Goal: Information Seeking & Learning: Check status

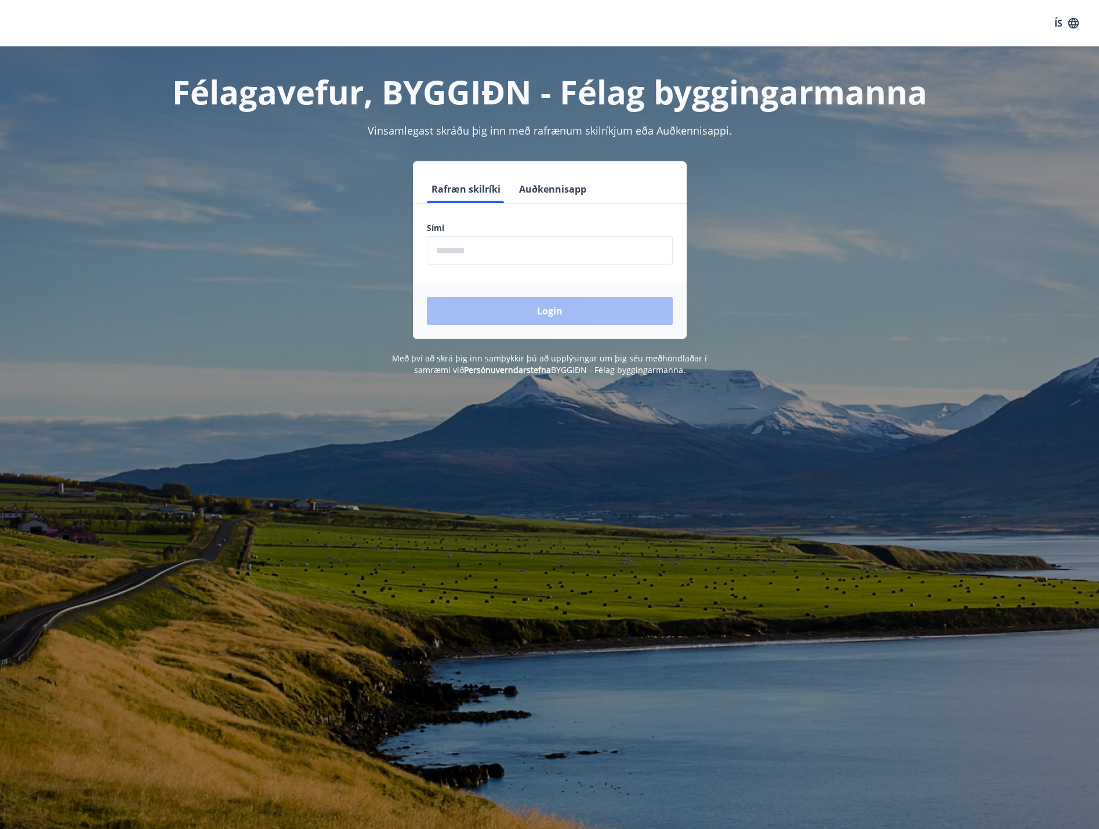
click at [481, 241] on input "phone" at bounding box center [550, 250] width 246 height 28
type input "********"
click at [487, 317] on button "Login" at bounding box center [550, 311] width 246 height 28
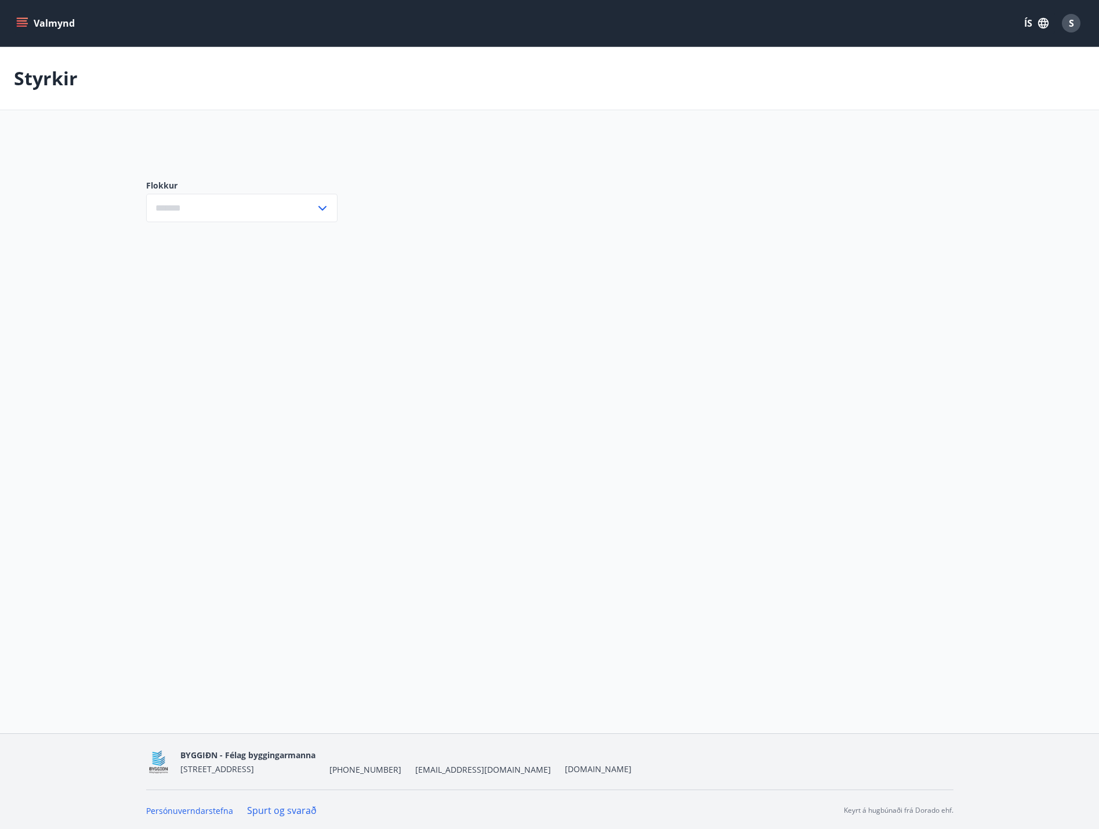
type input "***"
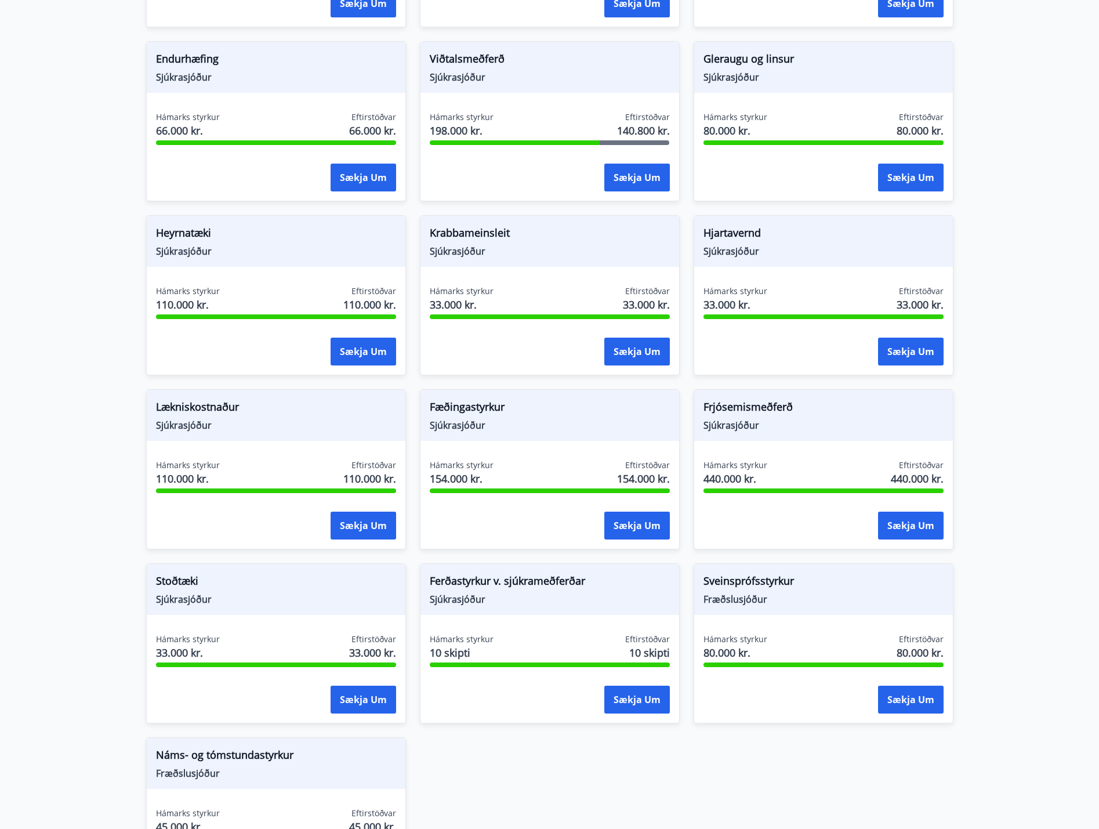
scroll to position [754, 0]
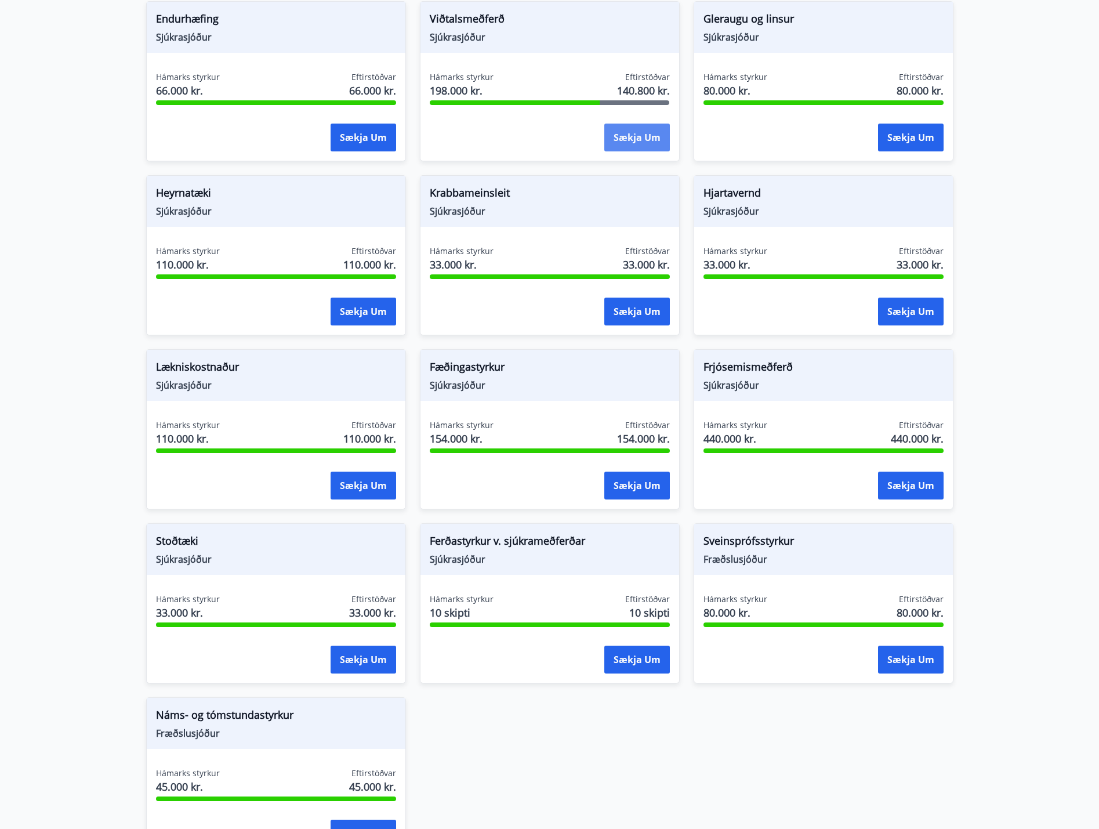
click at [627, 129] on button "Sækja um" at bounding box center [638, 138] width 66 height 28
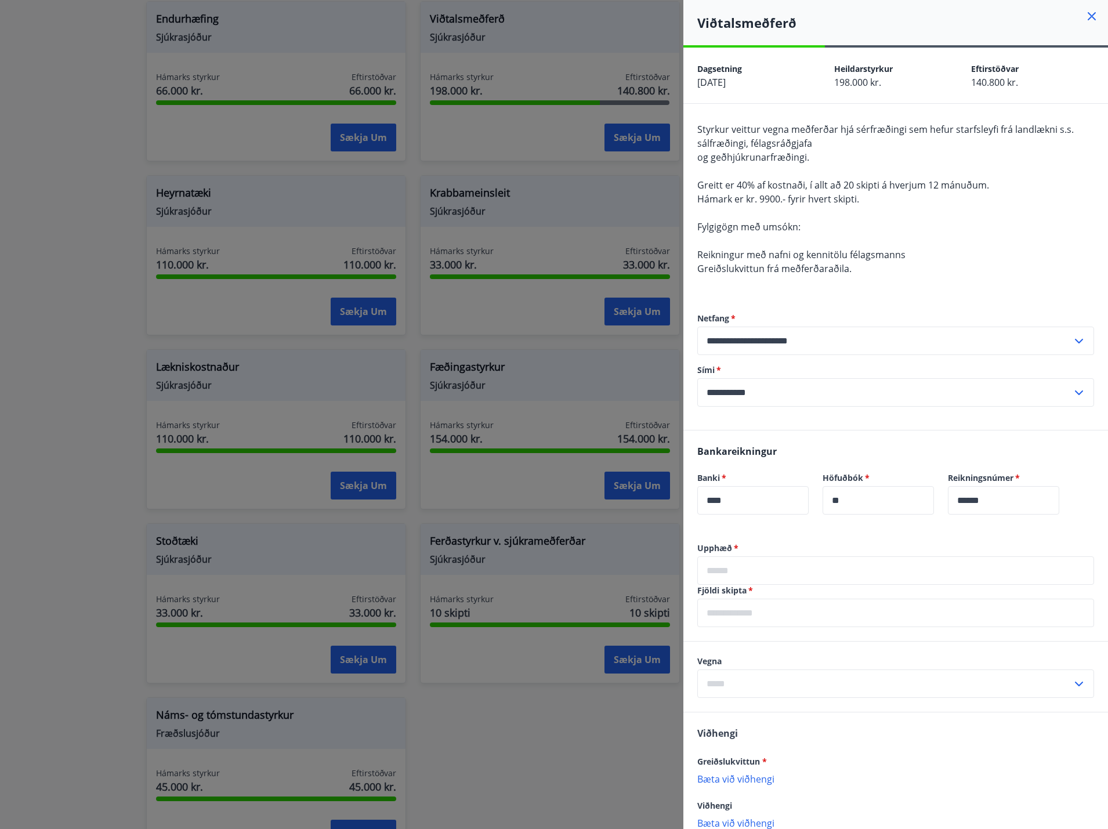
click at [526, 173] on div at bounding box center [554, 414] width 1108 height 829
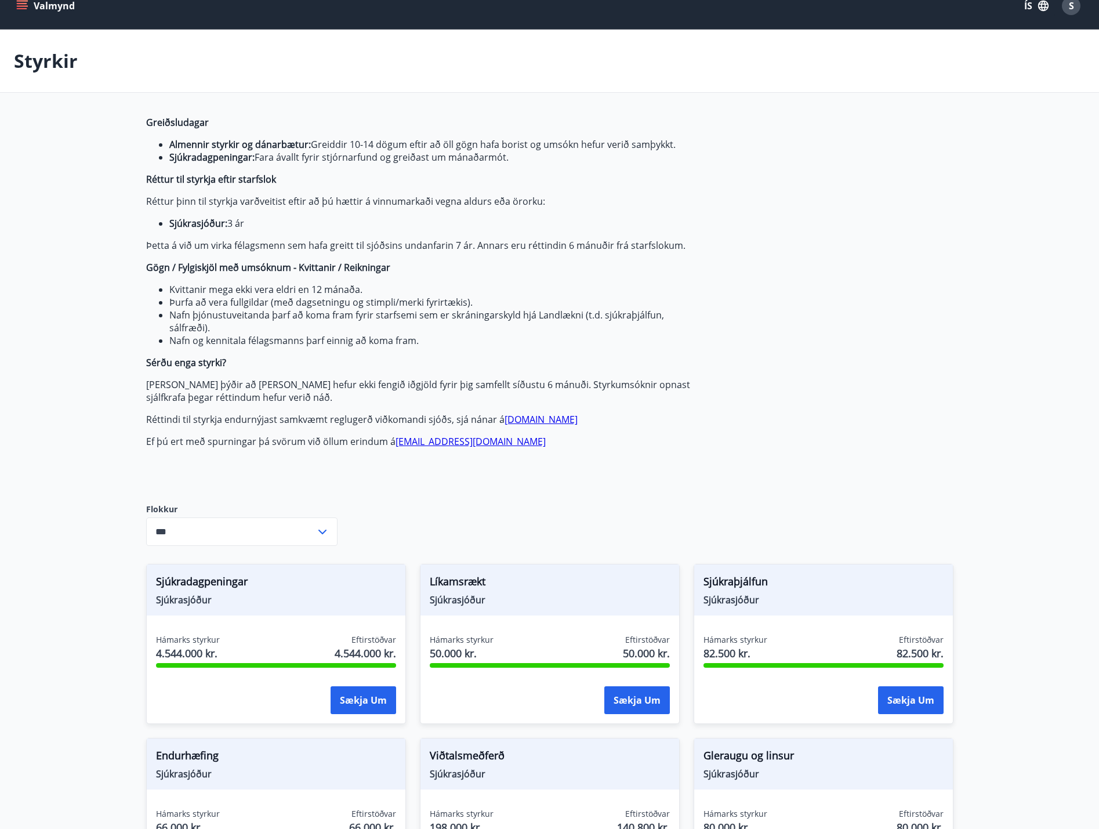
scroll to position [0, 0]
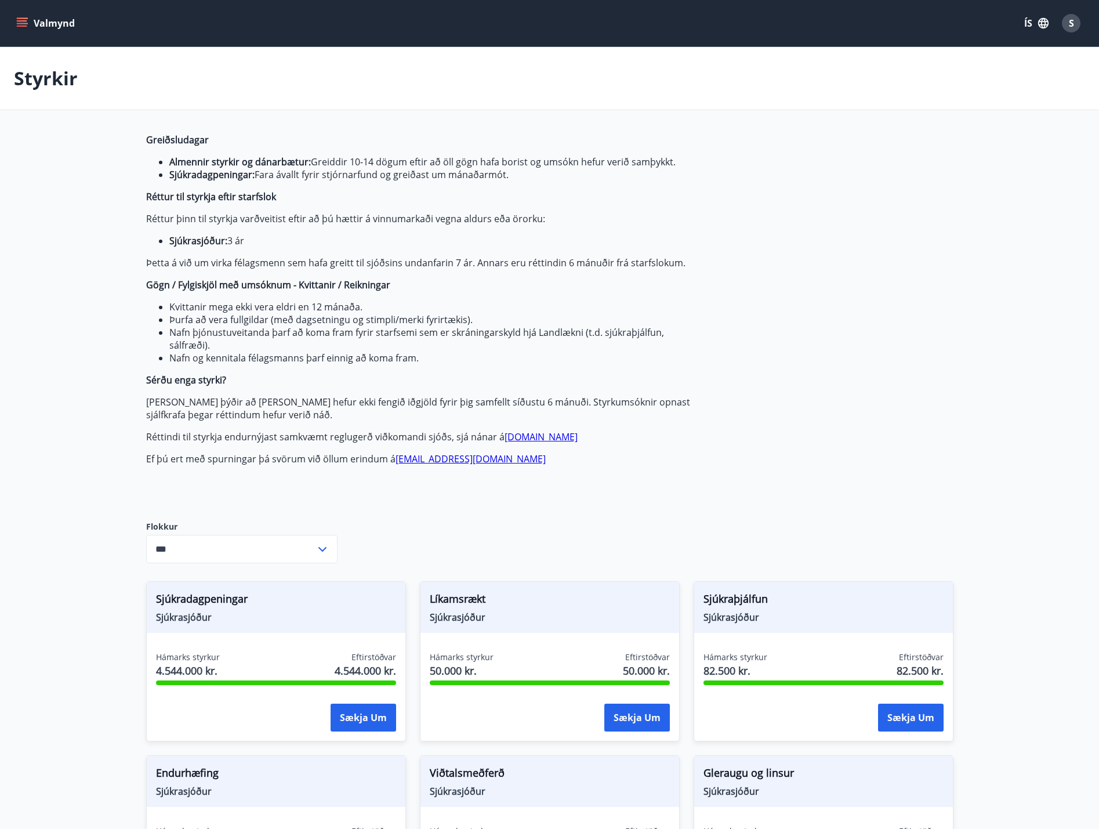
click at [9, 12] on div "Valmynd ÍS S" at bounding box center [549, 23] width 1099 height 46
click at [13, 19] on div "Valmynd ÍS S" at bounding box center [549, 23] width 1099 height 46
click at [19, 19] on icon "menu" at bounding box center [22, 23] width 12 height 12
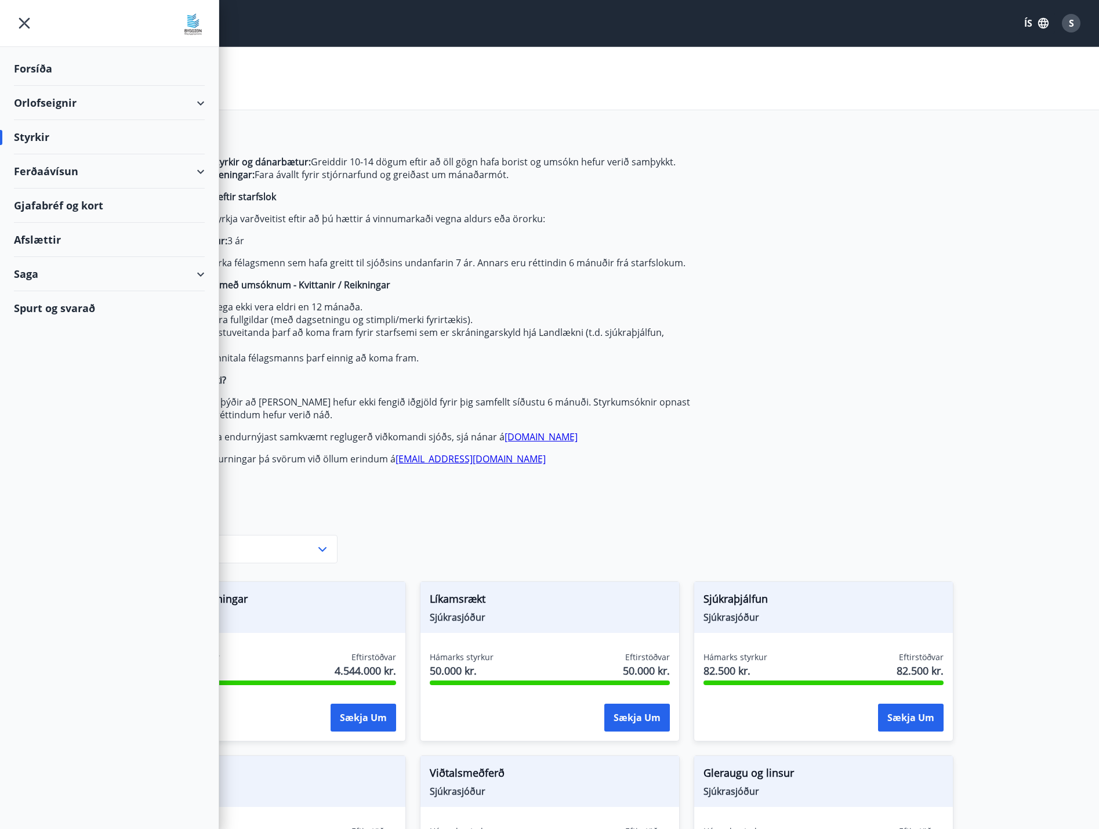
click at [186, 280] on div "Saga" at bounding box center [109, 274] width 191 height 34
click at [46, 356] on div "Umsóknir" at bounding box center [109, 352] width 172 height 24
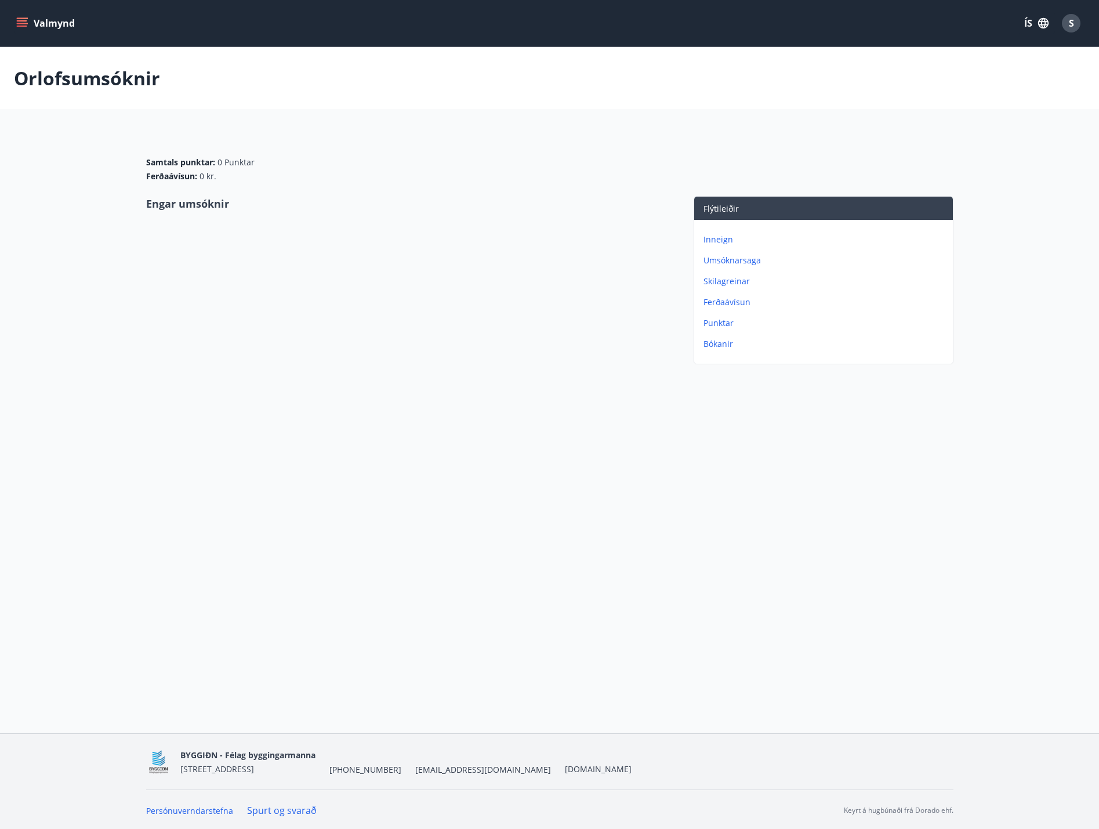
click at [722, 260] on p "Umsóknarsaga" at bounding box center [826, 261] width 245 height 12
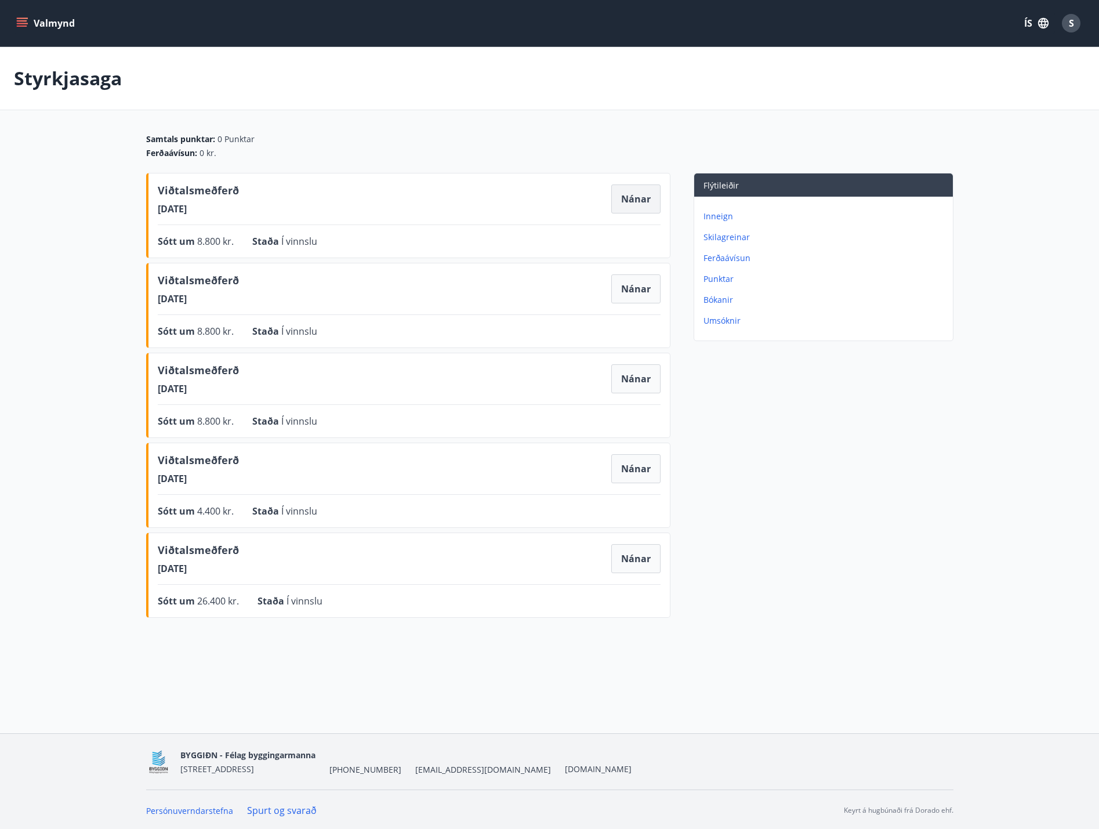
click at [620, 202] on button "Nánar" at bounding box center [635, 198] width 49 height 29
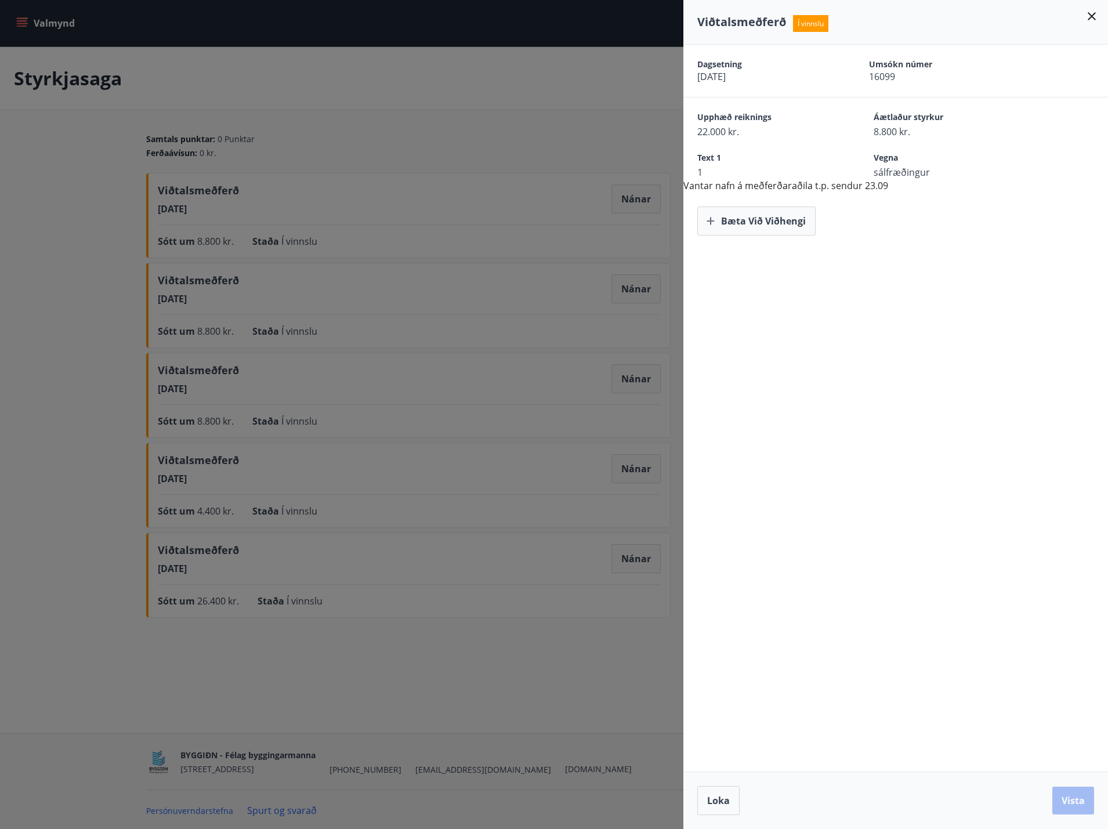
click at [635, 287] on div at bounding box center [554, 414] width 1108 height 829
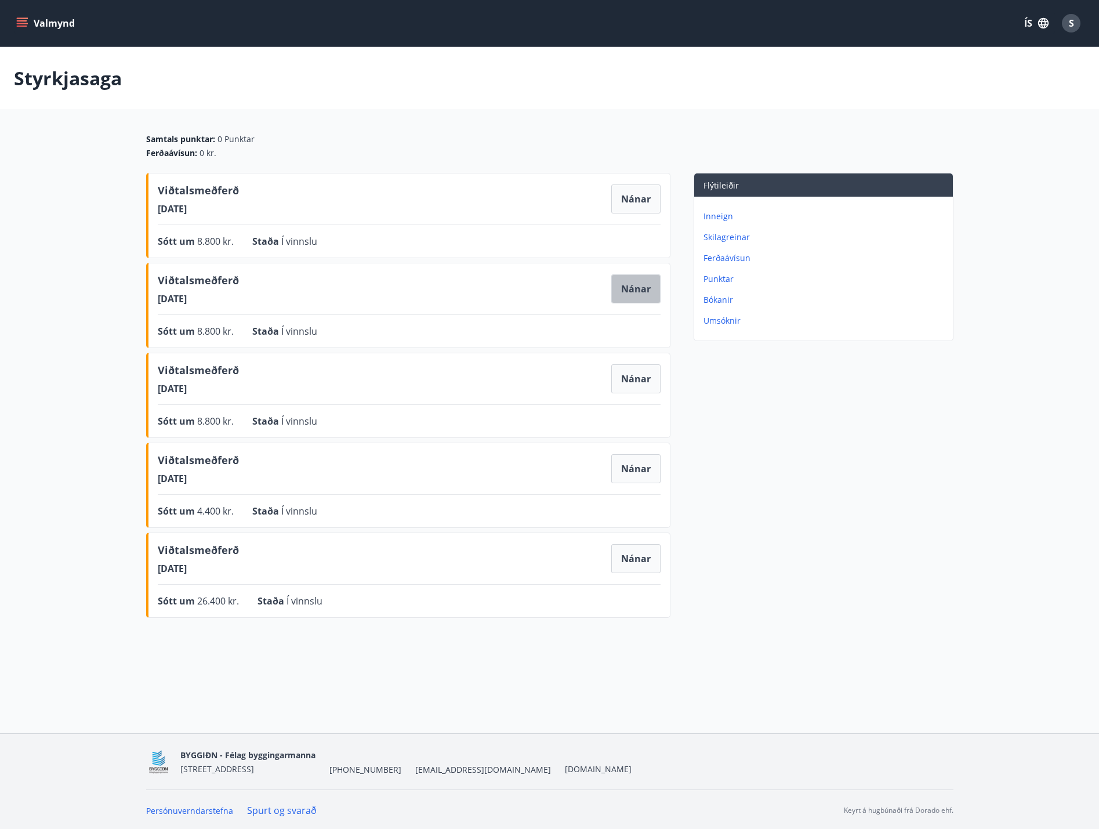
click at [634, 287] on button "Nánar" at bounding box center [635, 288] width 49 height 29
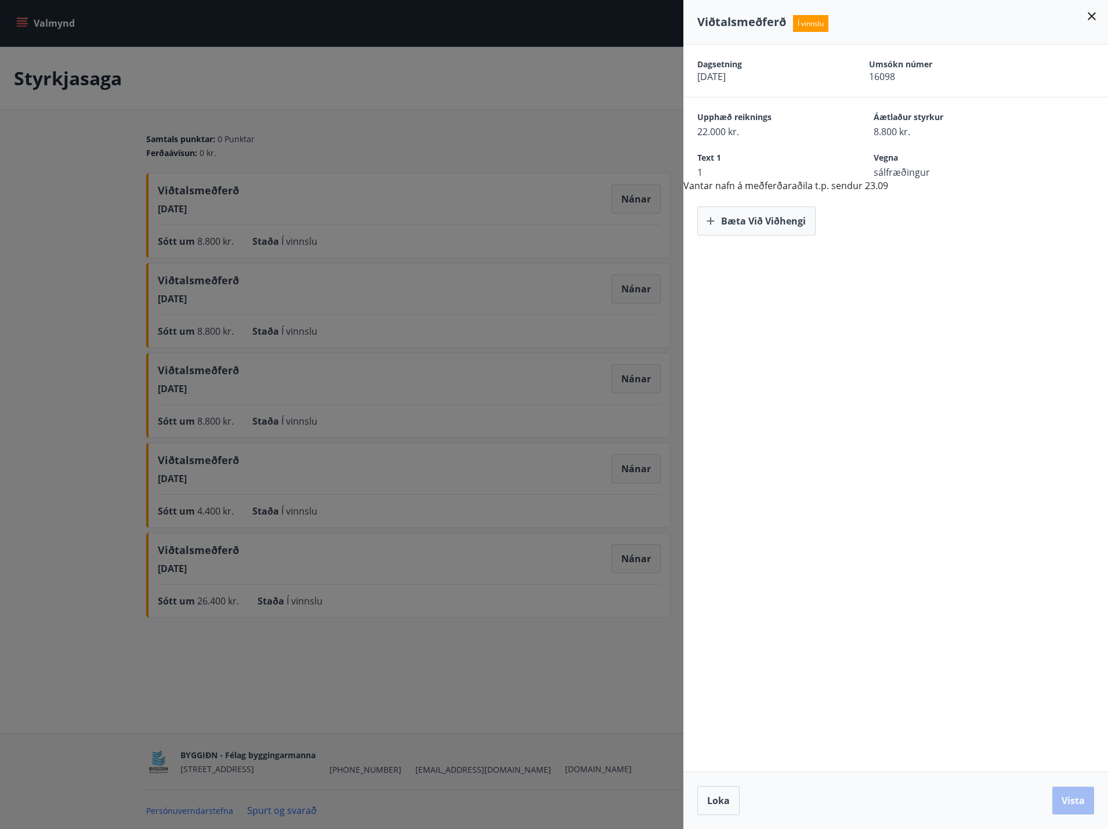
click at [636, 376] on div at bounding box center [554, 414] width 1108 height 829
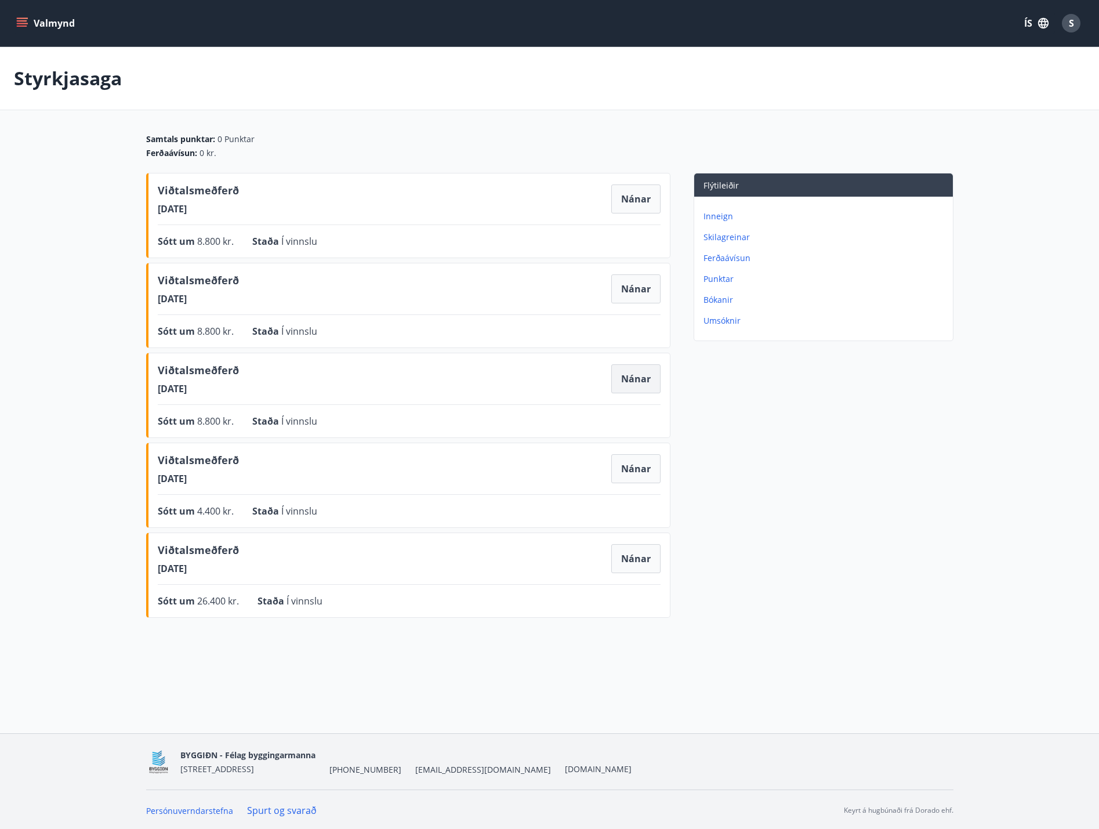
click at [632, 379] on button "Nánar" at bounding box center [635, 378] width 49 height 29
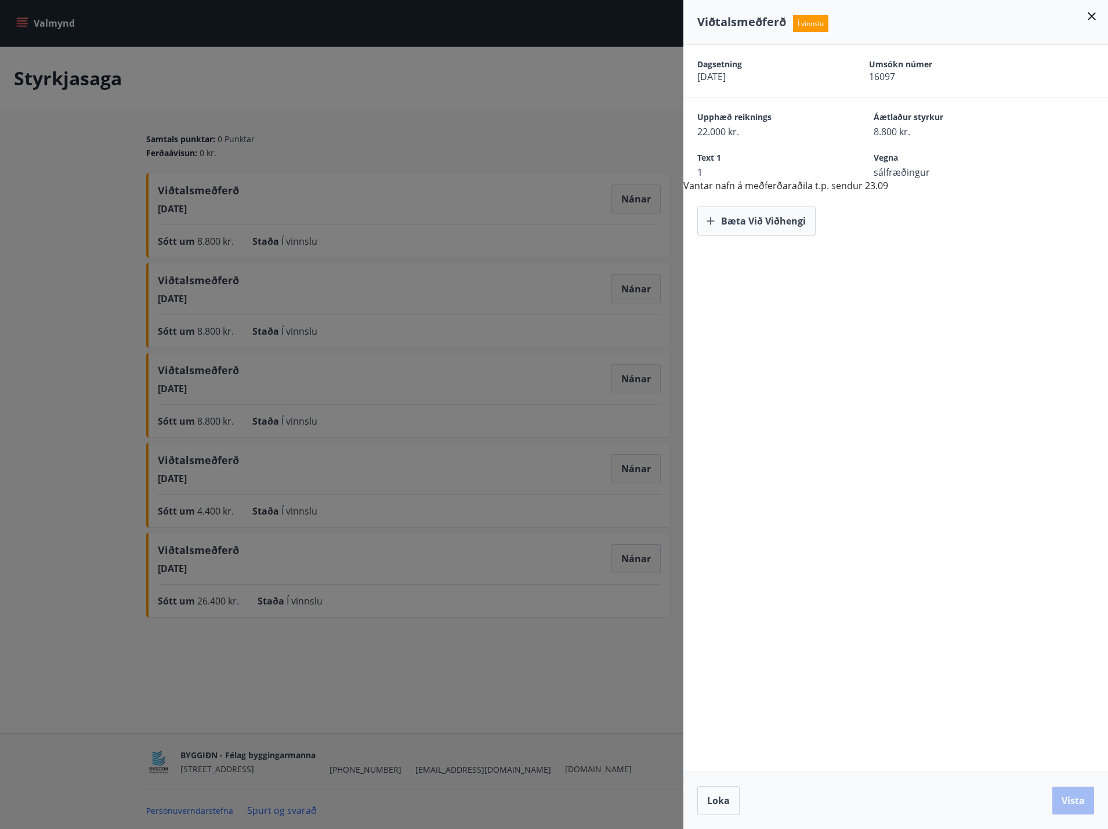
click at [499, 102] on div at bounding box center [554, 414] width 1108 height 829
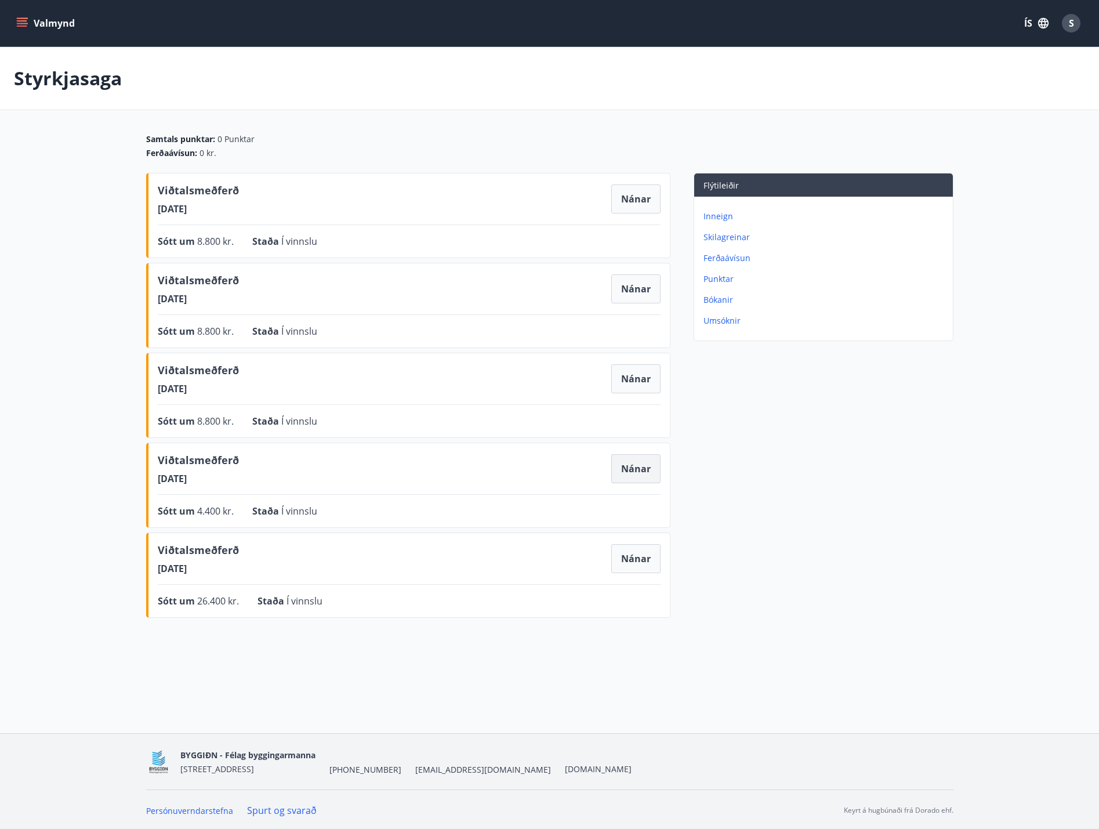
click at [638, 458] on button "Nánar" at bounding box center [635, 468] width 49 height 29
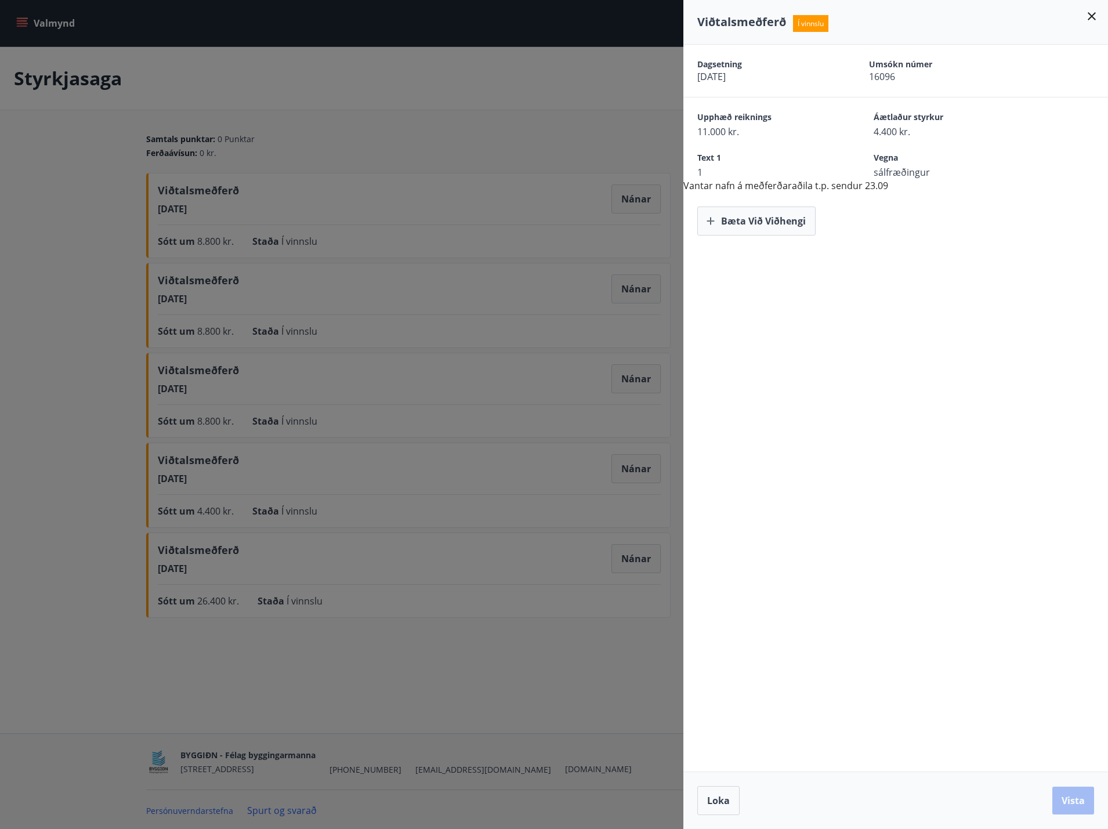
click at [517, 86] on div at bounding box center [554, 414] width 1108 height 829
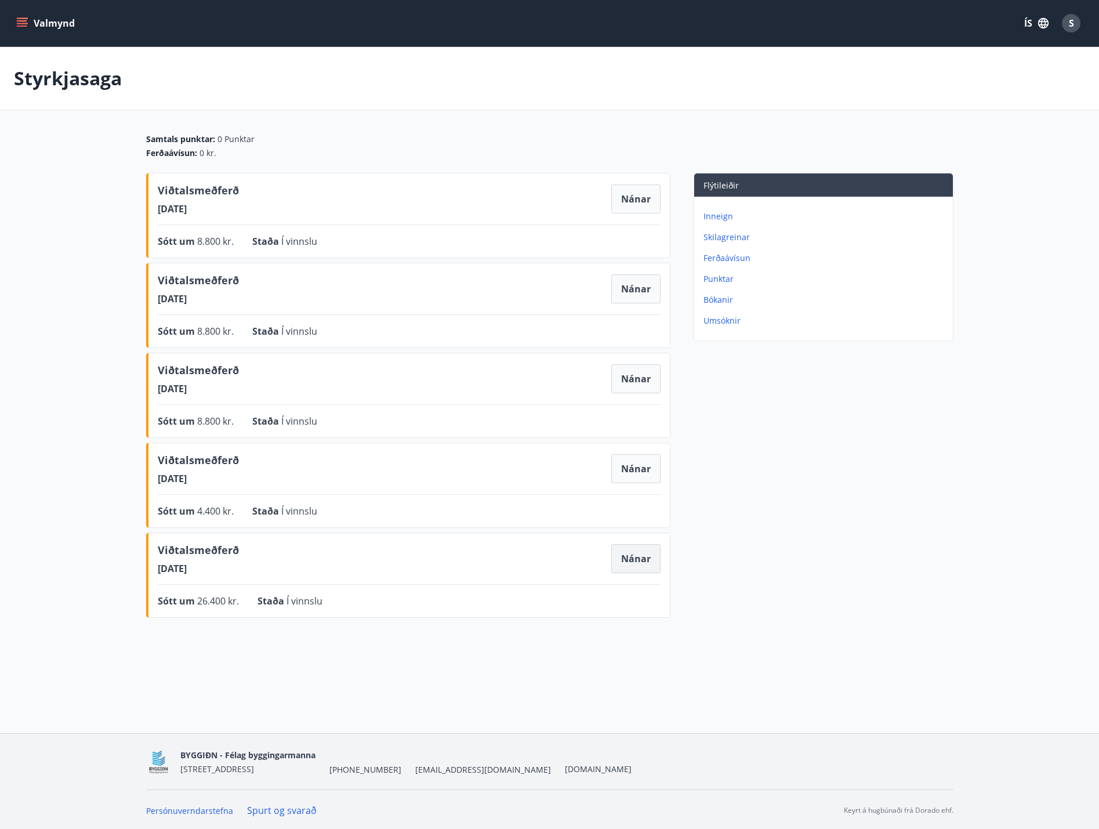
click at [640, 556] on button "Nánar" at bounding box center [635, 558] width 49 height 29
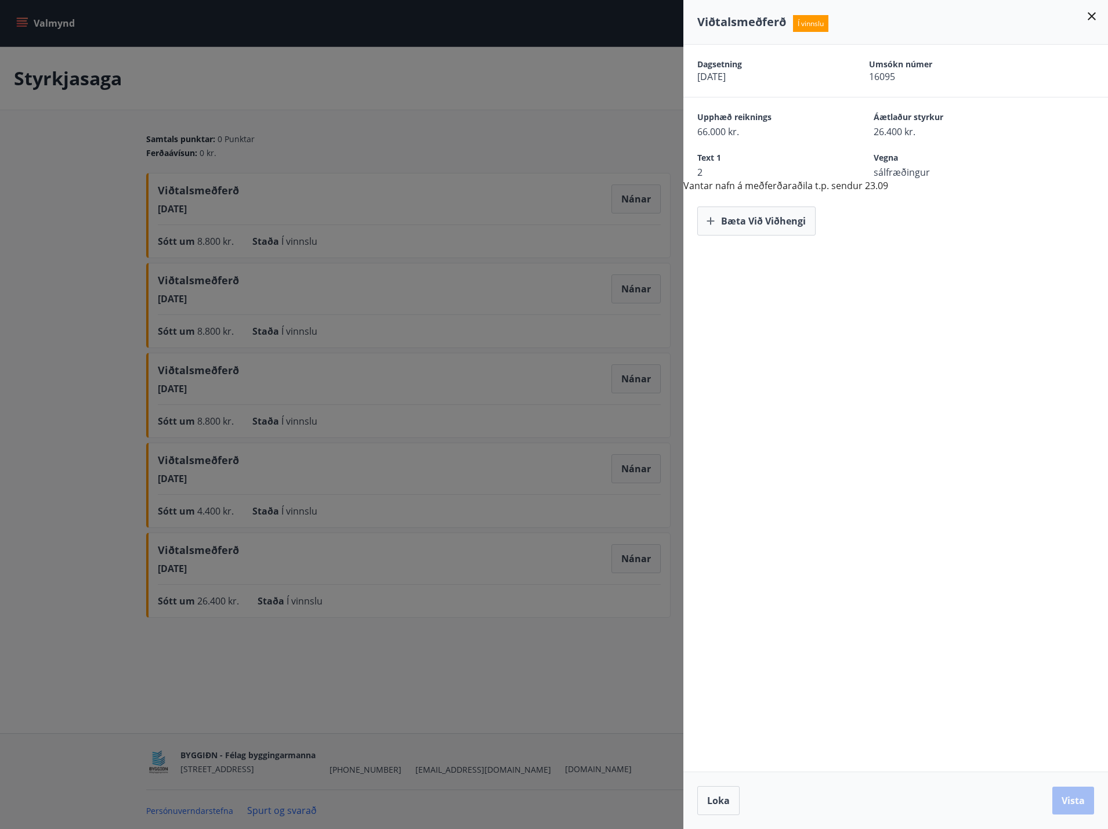
click at [629, 468] on div at bounding box center [554, 414] width 1108 height 829
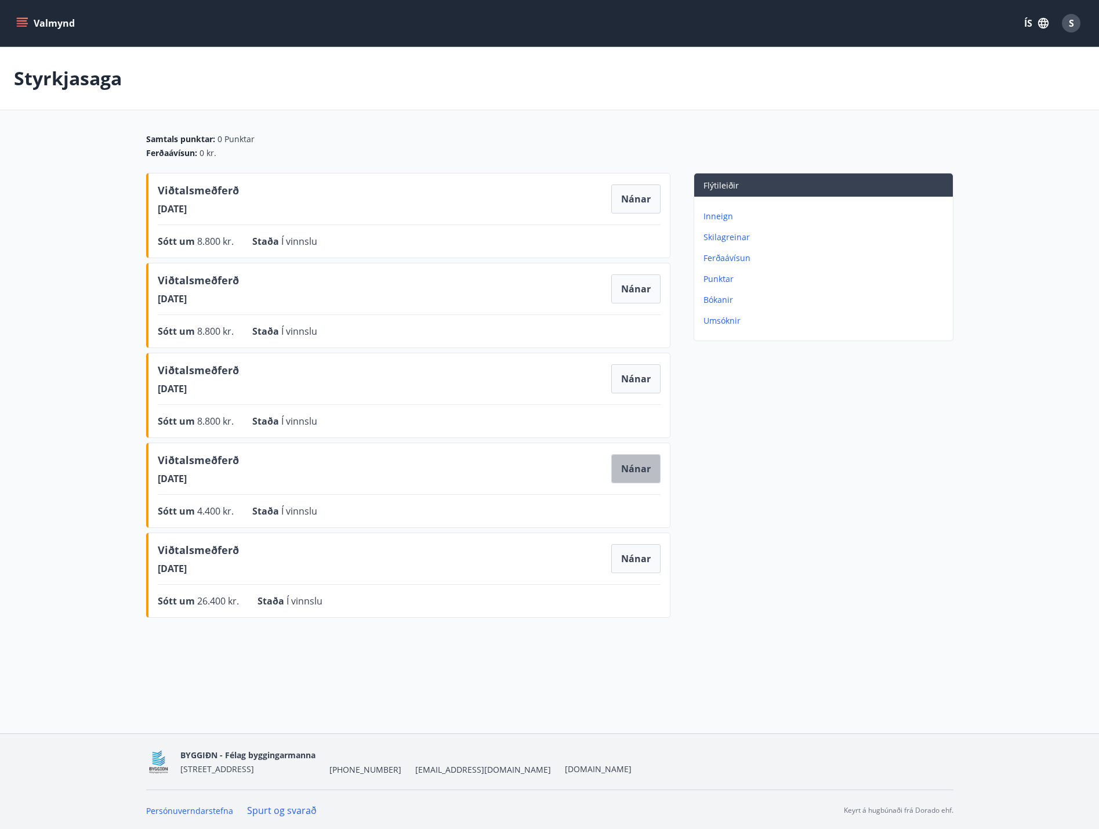
click at [637, 465] on button "Nánar" at bounding box center [635, 468] width 49 height 29
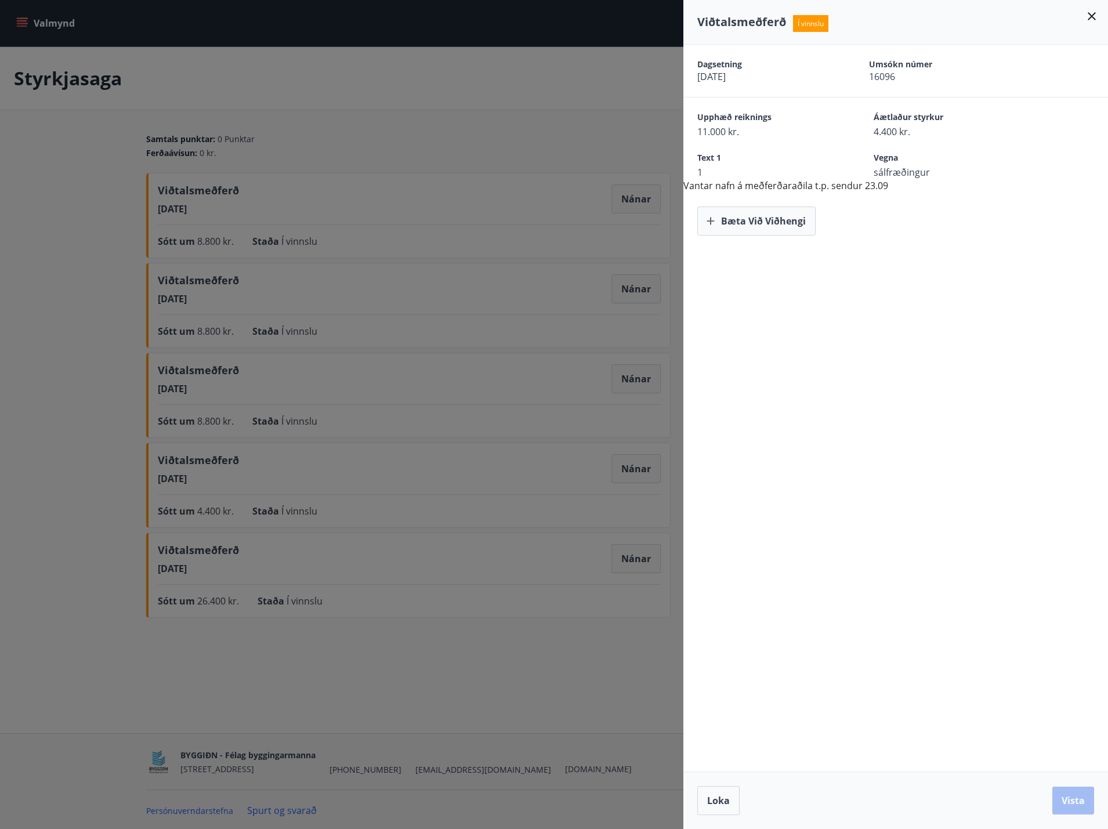
click at [519, 142] on div at bounding box center [554, 414] width 1108 height 829
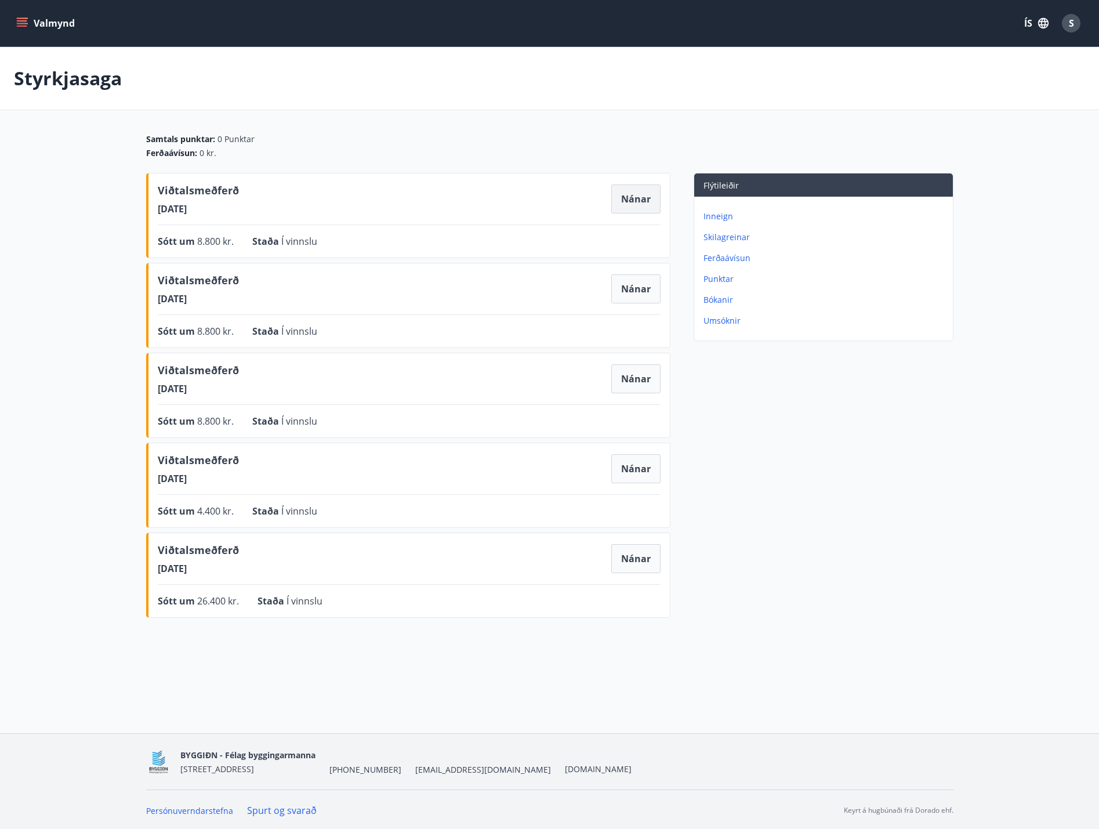
click at [629, 200] on button "Nánar" at bounding box center [635, 198] width 49 height 29
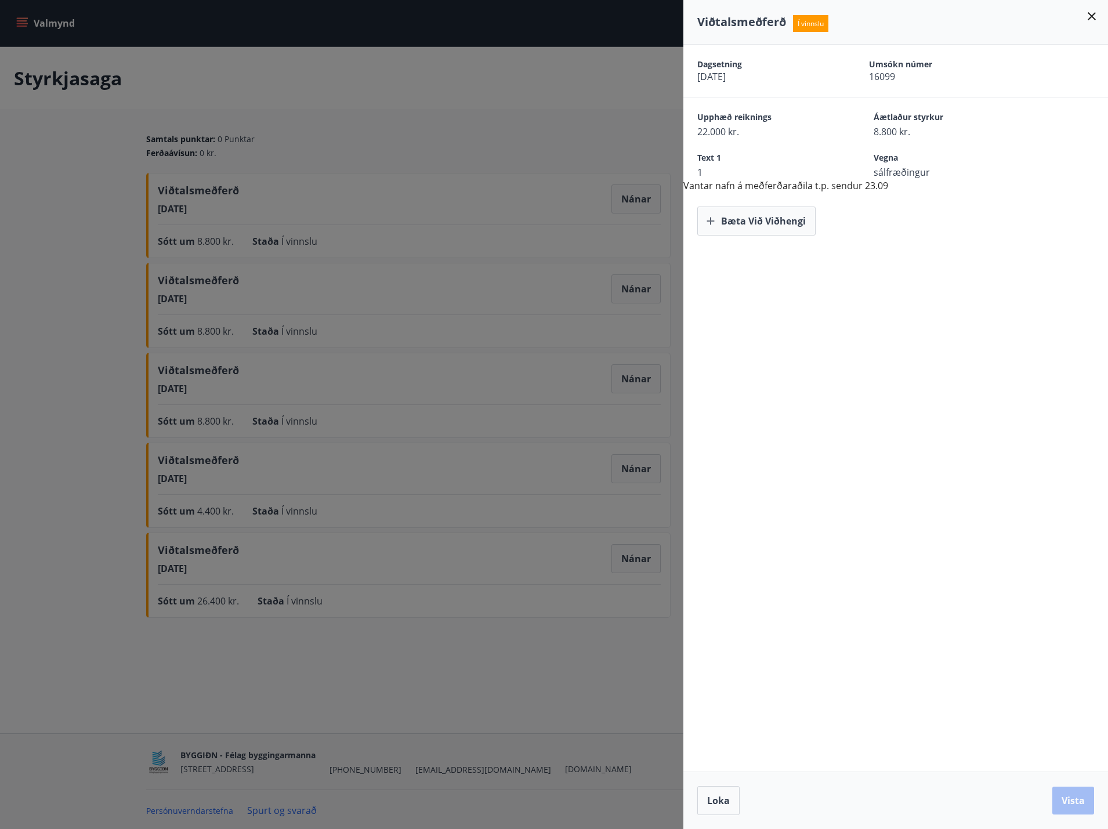
click at [486, 687] on div at bounding box center [554, 414] width 1108 height 829
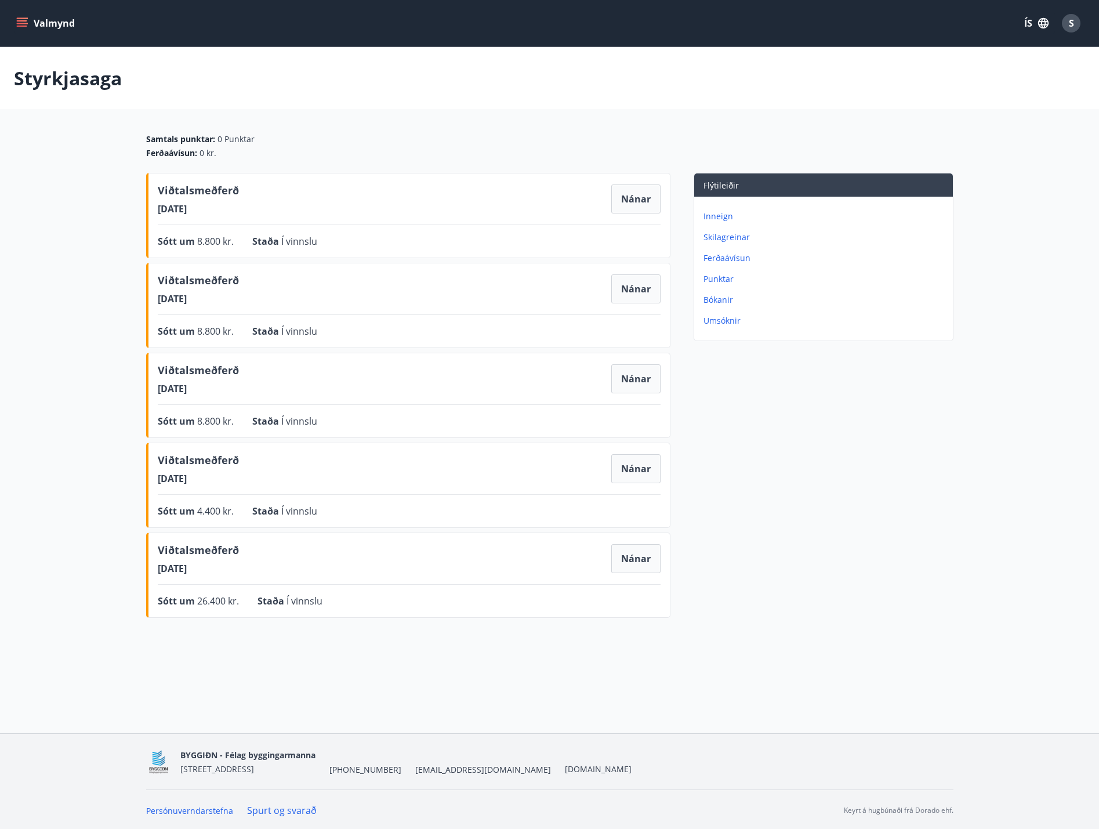
click at [1058, 625] on div "Styrkjasaga Samtals punktar : 0 Punktar Ferðaávísun : 0 kr. Viðtalsmeðferð 08.0…" at bounding box center [549, 358] width 1099 height 622
click at [1027, 656] on div "Styrkjasaga Samtals punktar : 0 Punktar Ferðaávísun : 0 kr. Viðtalsmeðferð 08.0…" at bounding box center [549, 358] width 1099 height 622
